Goal: Task Accomplishment & Management: Complete application form

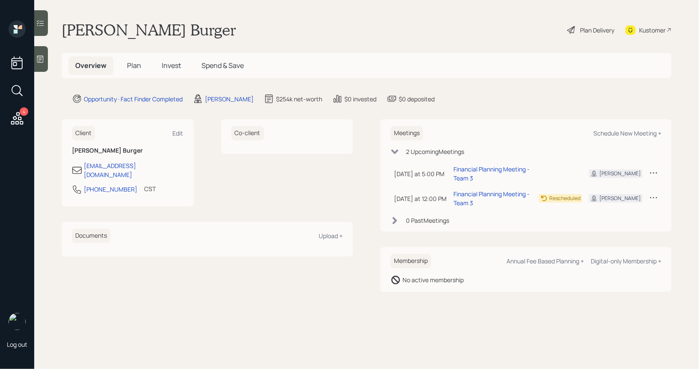
click at [42, 59] on icon at bounding box center [40, 59] width 9 height 9
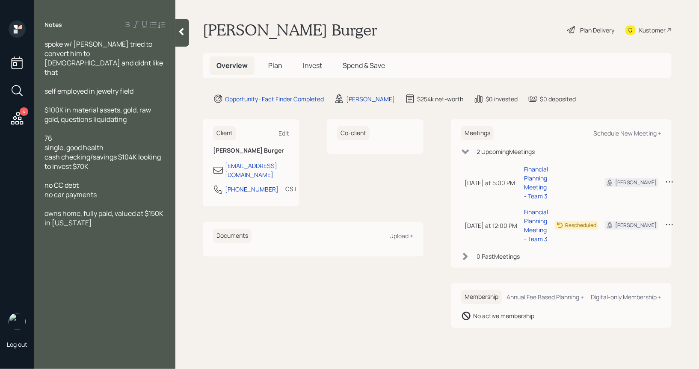
click at [592, 34] on div "Plan Delivery" at bounding box center [597, 30] width 34 height 9
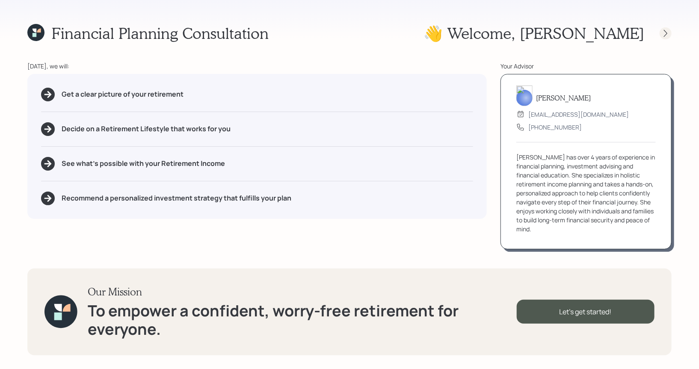
click at [665, 32] on icon at bounding box center [666, 33] width 9 height 9
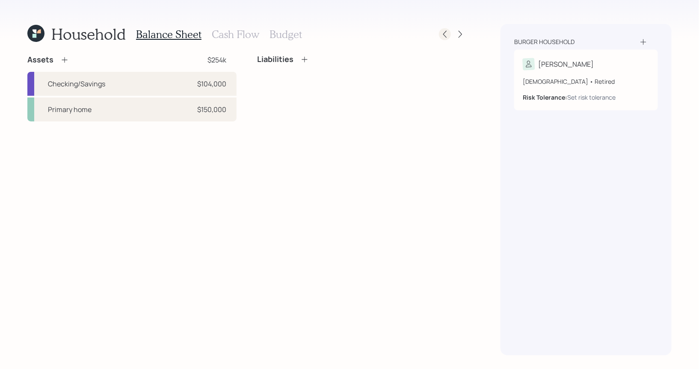
click at [447, 34] on icon at bounding box center [445, 34] width 9 height 9
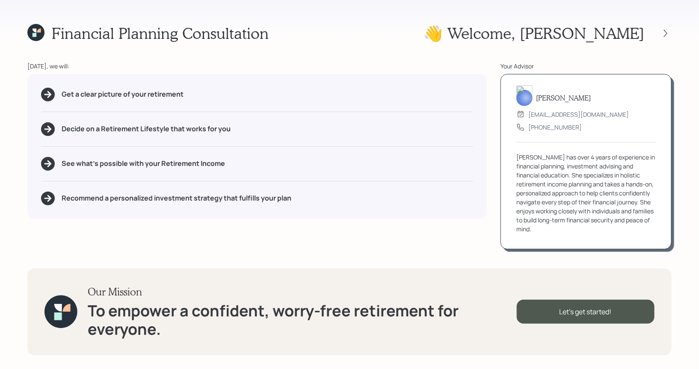
click at [34, 34] on icon at bounding box center [35, 35] width 4 height 4
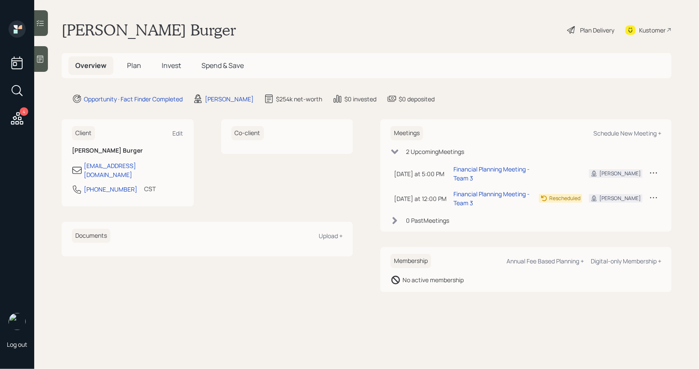
click at [132, 67] on span "Plan" at bounding box center [134, 65] width 14 height 9
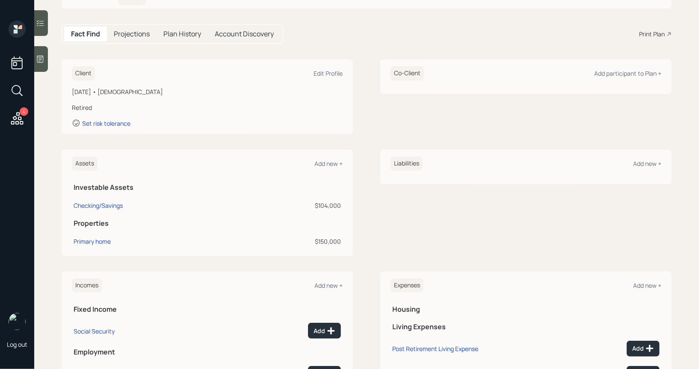
scroll to position [71, 0]
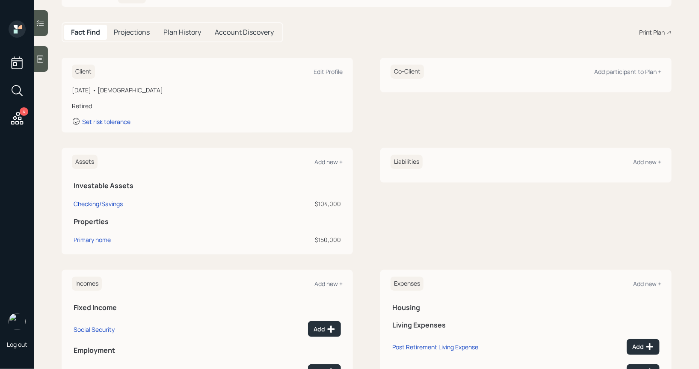
click at [325, 156] on div "Assets Add new +" at bounding box center [207, 162] width 271 height 14
click at [325, 160] on div "Add new +" at bounding box center [329, 162] width 28 height 8
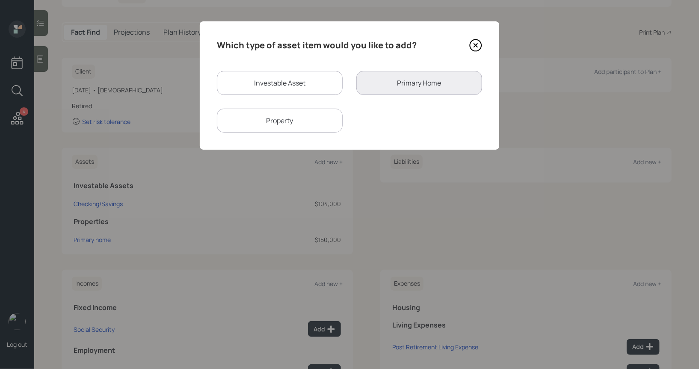
click at [281, 85] on div "Investable Asset" at bounding box center [280, 83] width 126 height 24
select select "taxable"
select select "balanced"
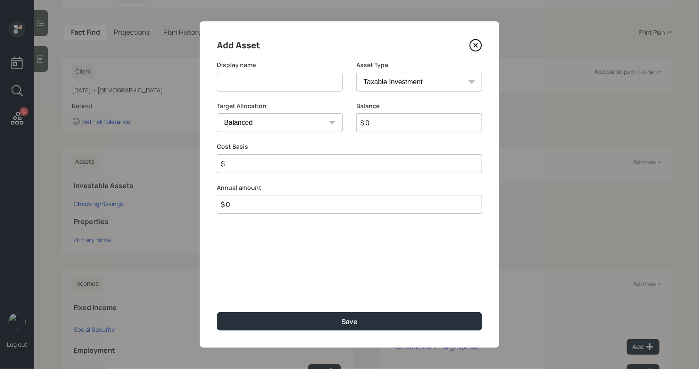
click at [268, 83] on input at bounding box center [280, 82] width 126 height 19
click at [475, 48] on icon at bounding box center [475, 45] width 13 height 13
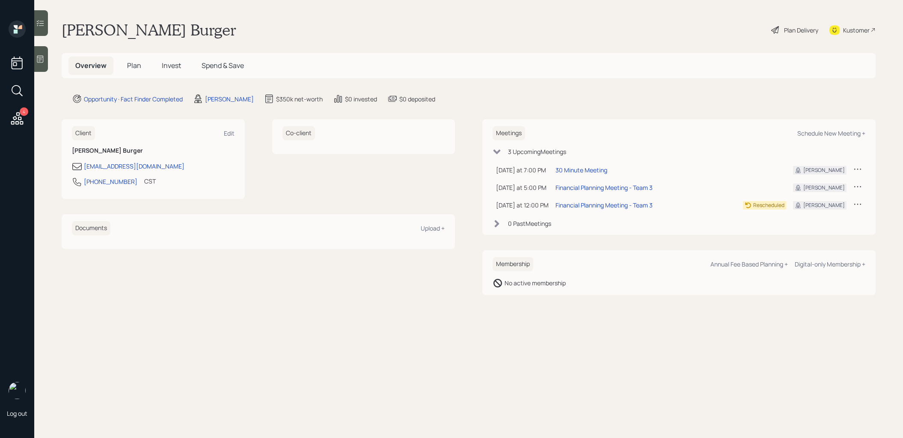
click at [134, 68] on span "Plan" at bounding box center [134, 65] width 14 height 9
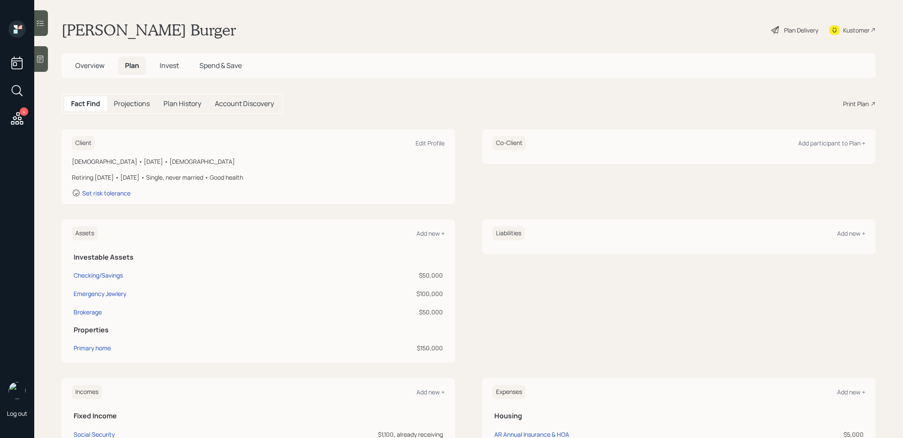
click at [795, 30] on div "Plan Delivery" at bounding box center [801, 30] width 34 height 9
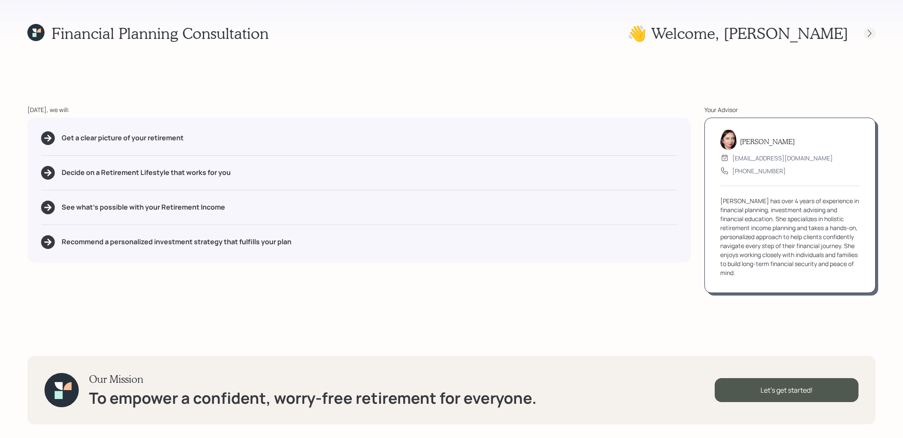
click at [868, 36] on icon at bounding box center [869, 33] width 9 height 9
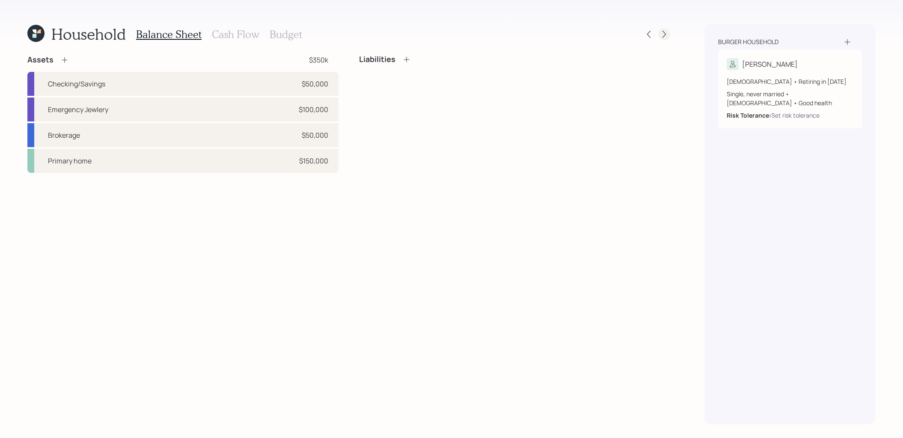
click at [665, 36] on icon at bounding box center [664, 34] width 9 height 9
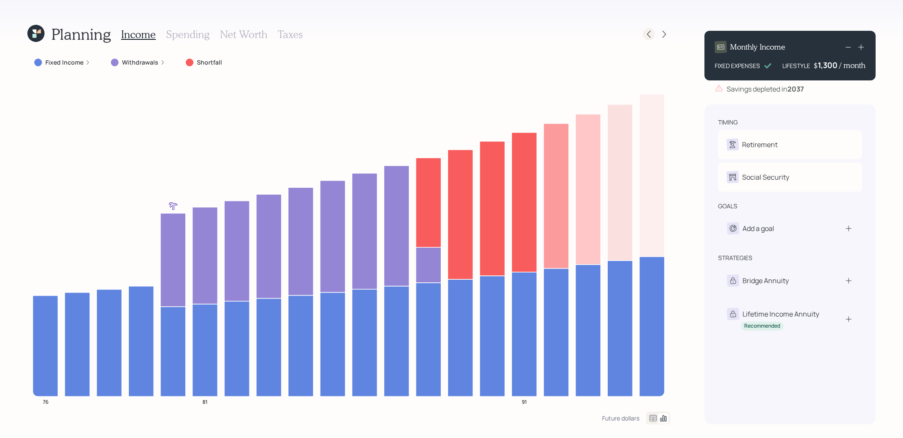
click at [647, 36] on icon at bounding box center [648, 34] width 9 height 9
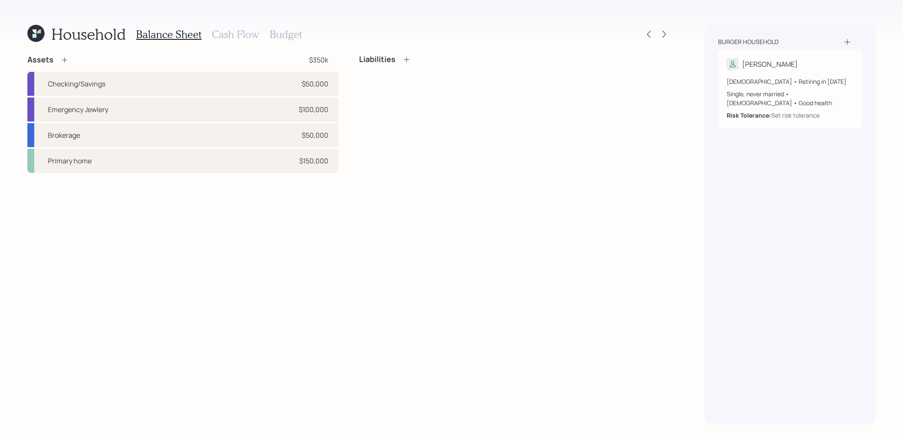
click at [228, 35] on h3 "Cash Flow" at bounding box center [236, 34] width 48 height 12
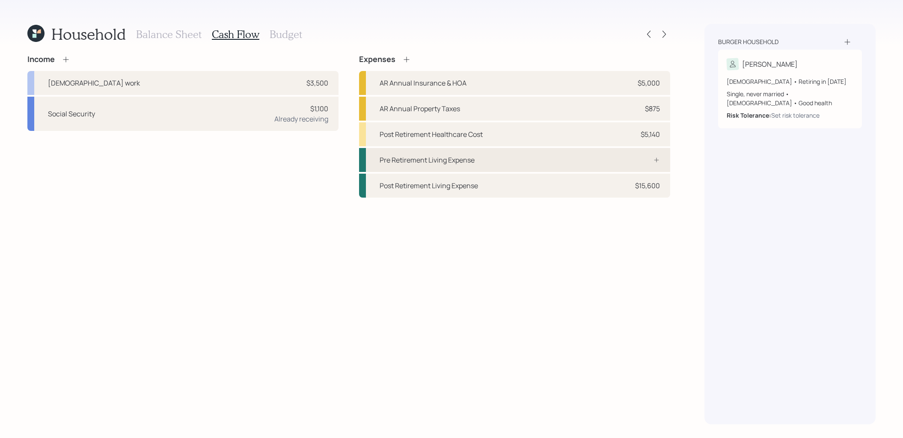
click at [435, 159] on div "Pre Retirement Living Expense" at bounding box center [427, 160] width 95 height 10
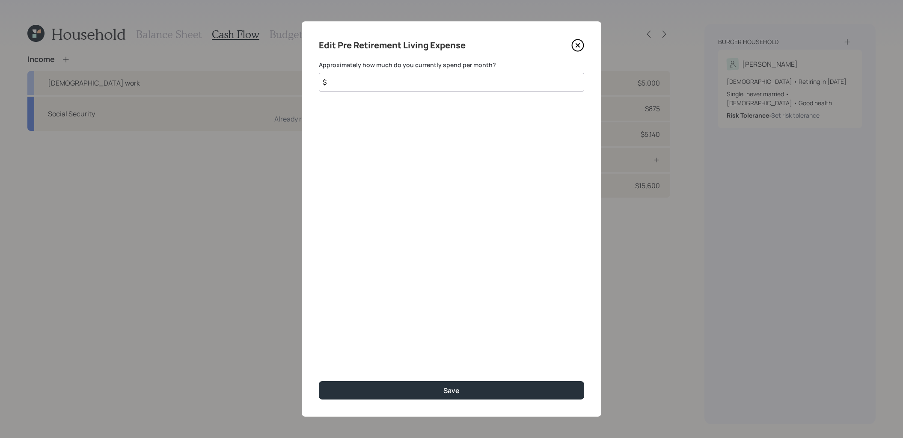
click at [380, 85] on input "$" at bounding box center [451, 82] width 265 height 19
type input "$ 1,300"
click at [577, 45] on icon at bounding box center [577, 45] width 3 height 3
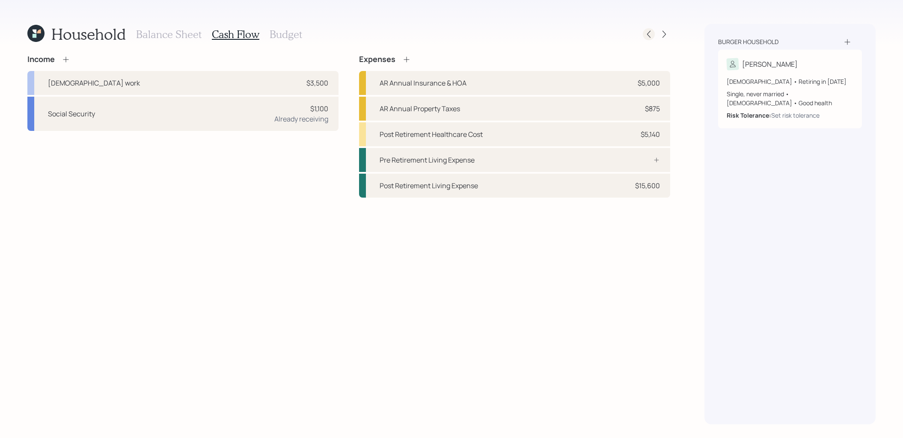
click at [648, 36] on icon at bounding box center [648, 34] width 9 height 9
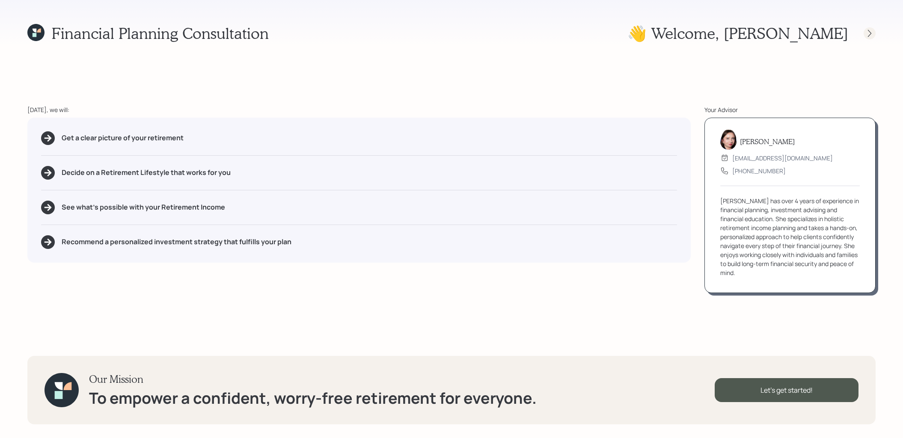
click at [871, 35] on icon at bounding box center [869, 33] width 9 height 9
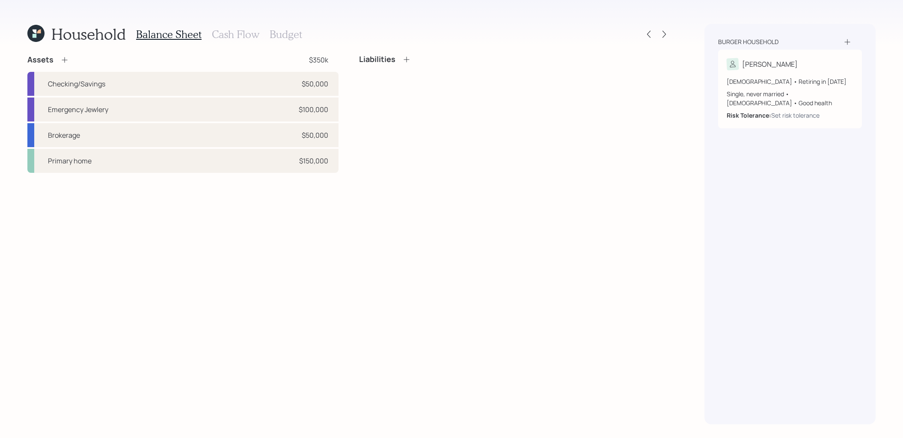
click at [223, 34] on h3 "Cash Flow" at bounding box center [236, 34] width 48 height 12
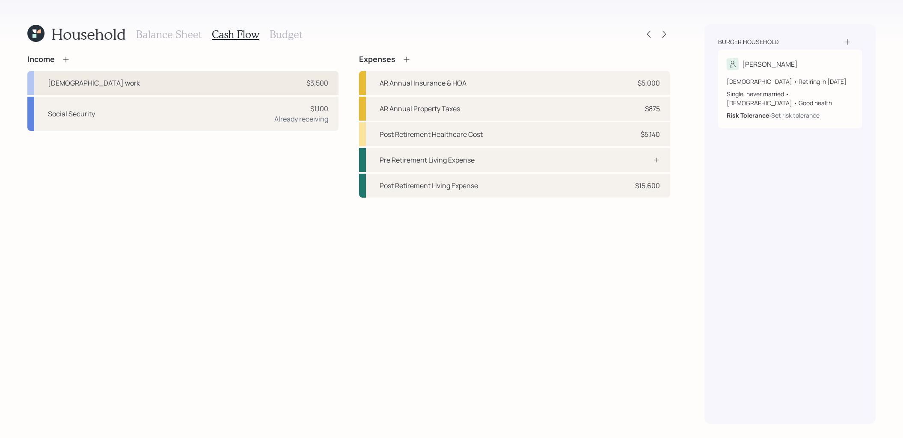
click at [225, 78] on div "Full-time work $3,500" at bounding box center [182, 83] width 311 height 24
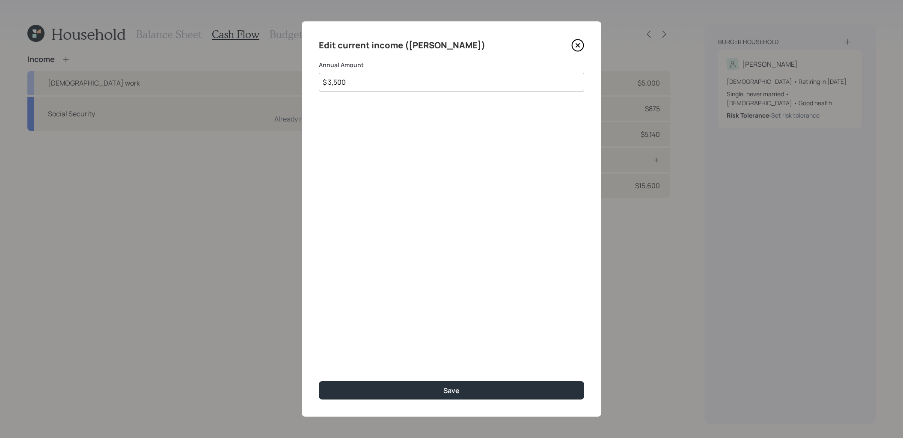
click at [577, 45] on icon at bounding box center [577, 45] width 3 height 3
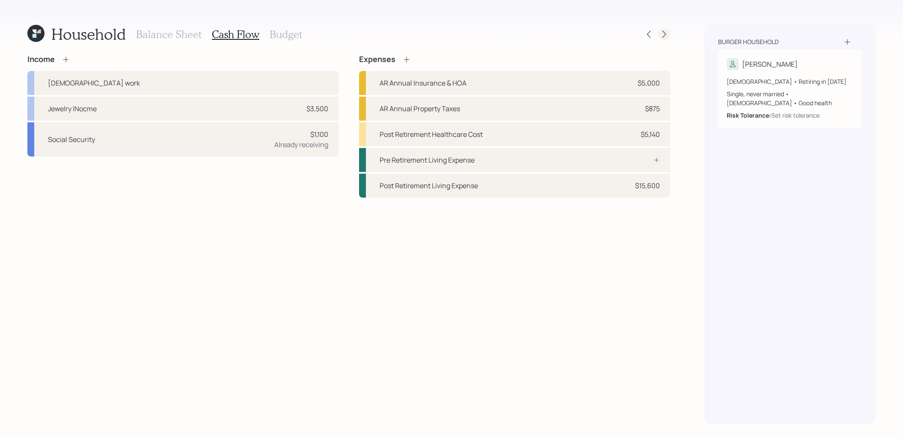
click at [658, 37] on div at bounding box center [664, 34] width 12 height 12
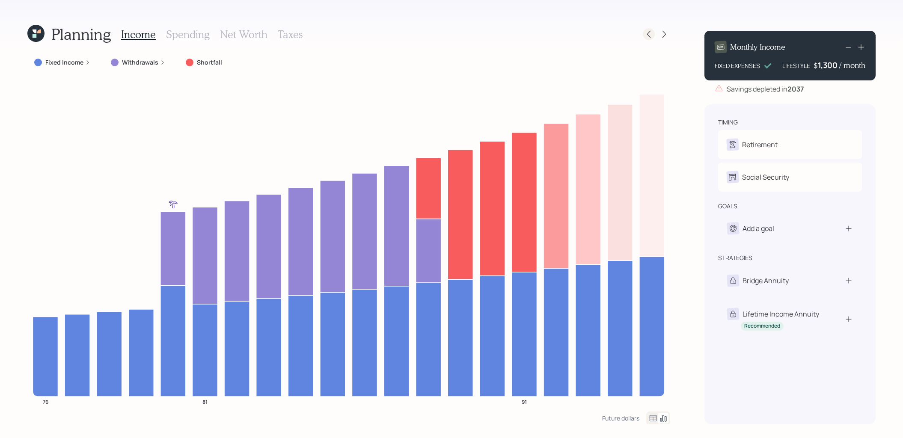
click at [652, 32] on icon at bounding box center [648, 34] width 9 height 9
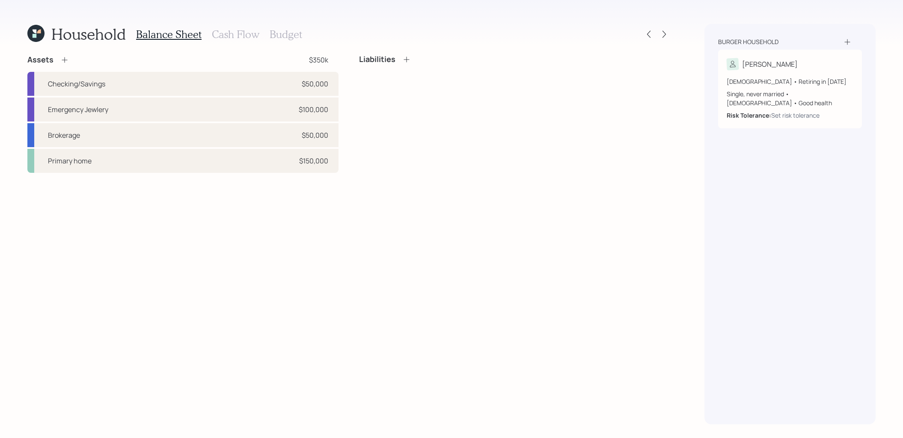
click at [239, 38] on h3 "Cash Flow" at bounding box center [236, 34] width 48 height 12
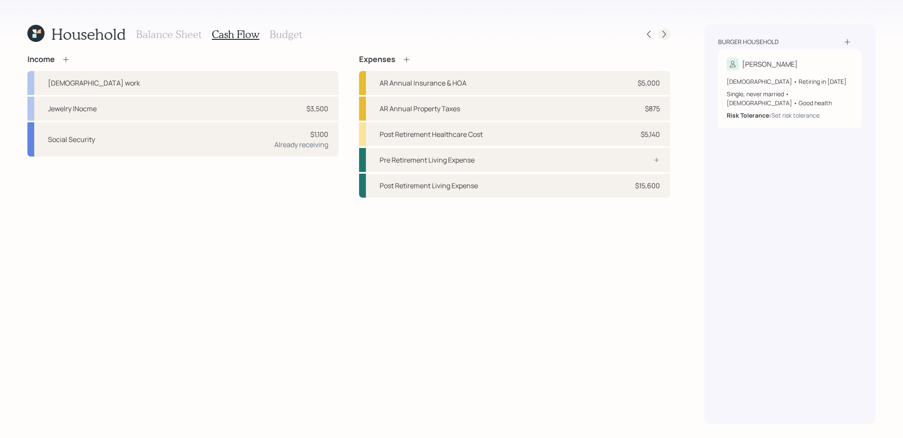
click at [664, 34] on icon at bounding box center [664, 34] width 9 height 9
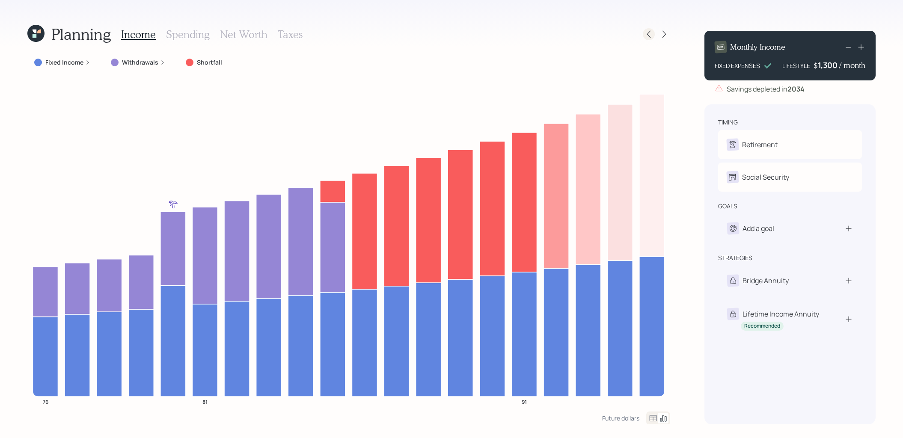
click at [652, 35] on icon at bounding box center [648, 34] width 9 height 9
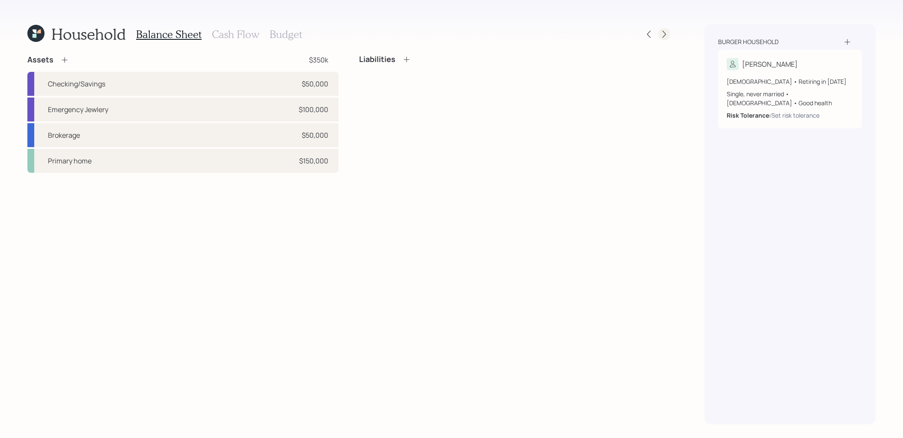
click at [664, 35] on icon at bounding box center [664, 34] width 9 height 9
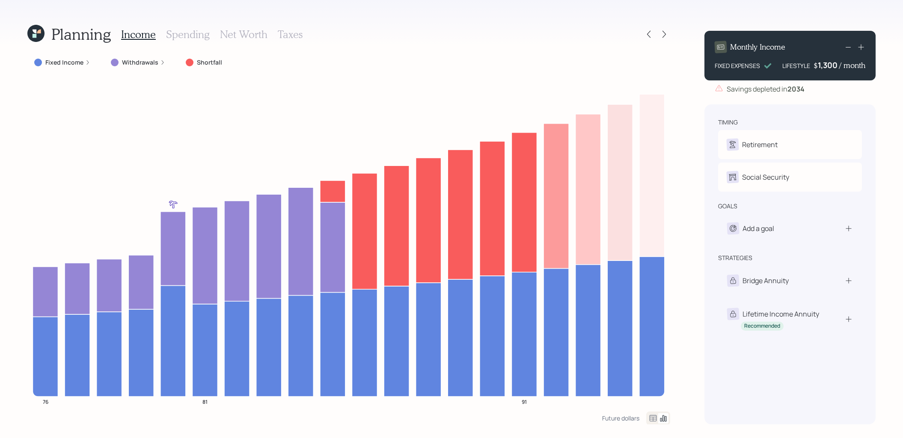
click at [32, 30] on icon at bounding box center [35, 33] width 17 height 17
